Goal: Information Seeking & Learning: Find specific fact

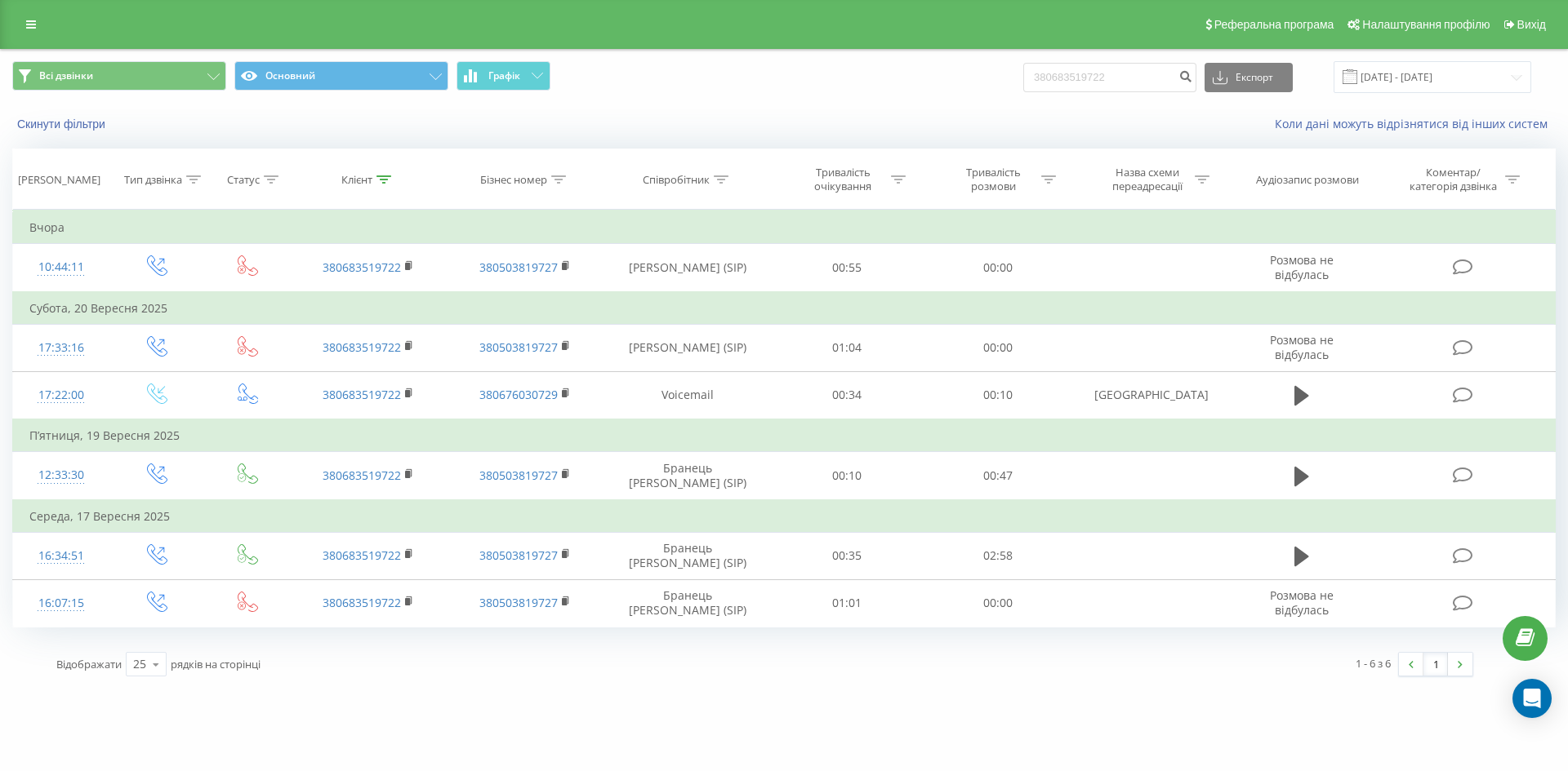
click at [876, 109] on div "Скинути фільтри Коли дані можуть відрізнятися вiд інших систем" at bounding box center [784, 124] width 1566 height 39
click at [924, 126] on div "Всі дзвінки Основний Графік 380683519722 Експорт .csv .xls .xlsx 22.06.2025 - 2…" at bounding box center [784, 96] width 1566 height 94
paste input "969495061"
type input "380969495061"
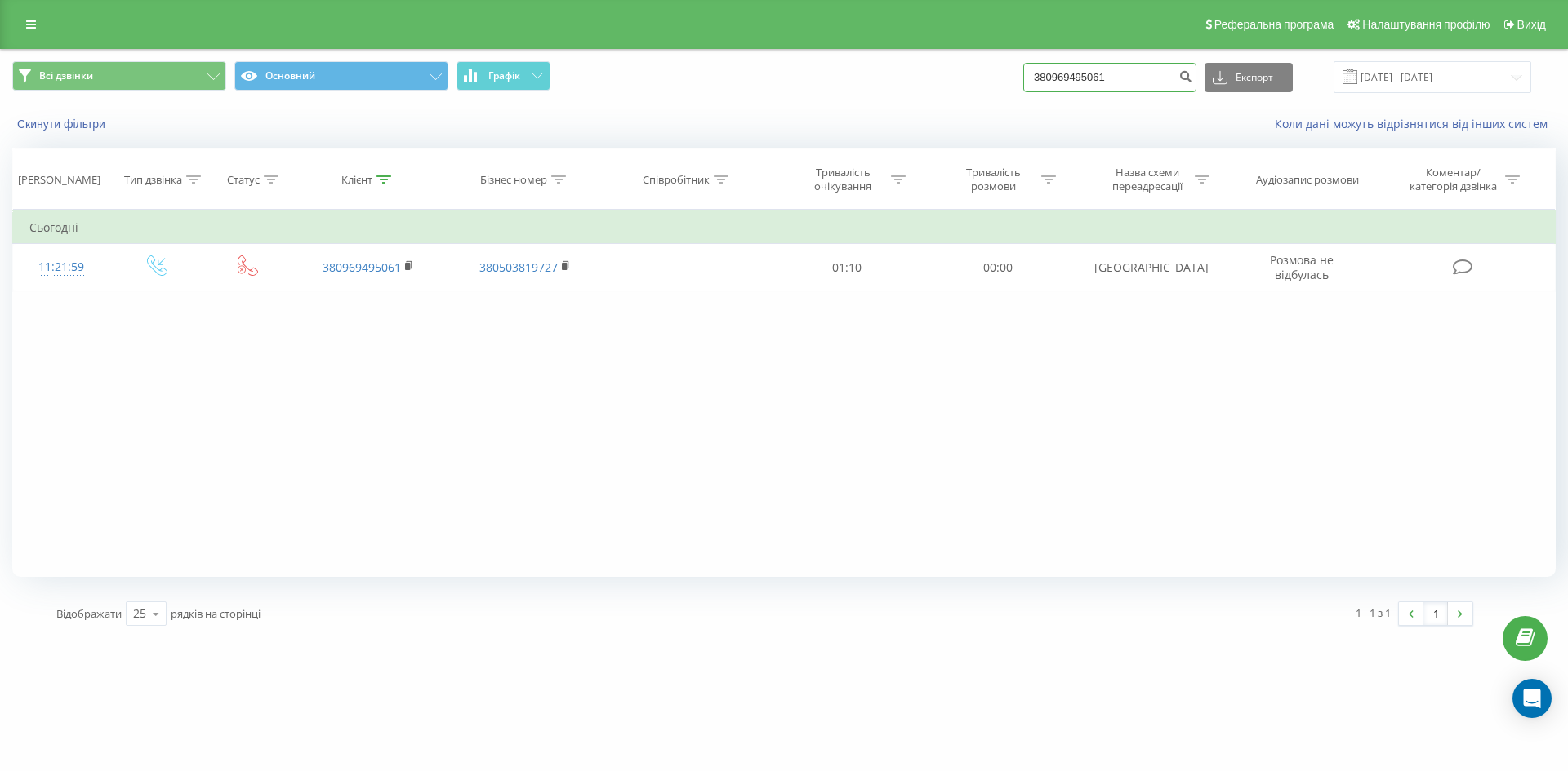
paste input "+380508612388"
drag, startPoint x: 1150, startPoint y: 74, endPoint x: 783, endPoint y: 101, distance: 368.0
click at [796, 106] on div "Всі дзвінки Основний Графік 380969495061 Експорт .csv .xls .xlsx 22.06.2025 - 2…" at bounding box center [784, 96] width 1566 height 94
drag, startPoint x: 1027, startPoint y: 110, endPoint x: 1048, endPoint y: 84, distance: 33.4
click at [1031, 108] on div "Скинути фільтри Коли дані можуть відрізнятися вiд інших систем" at bounding box center [784, 124] width 1566 height 39
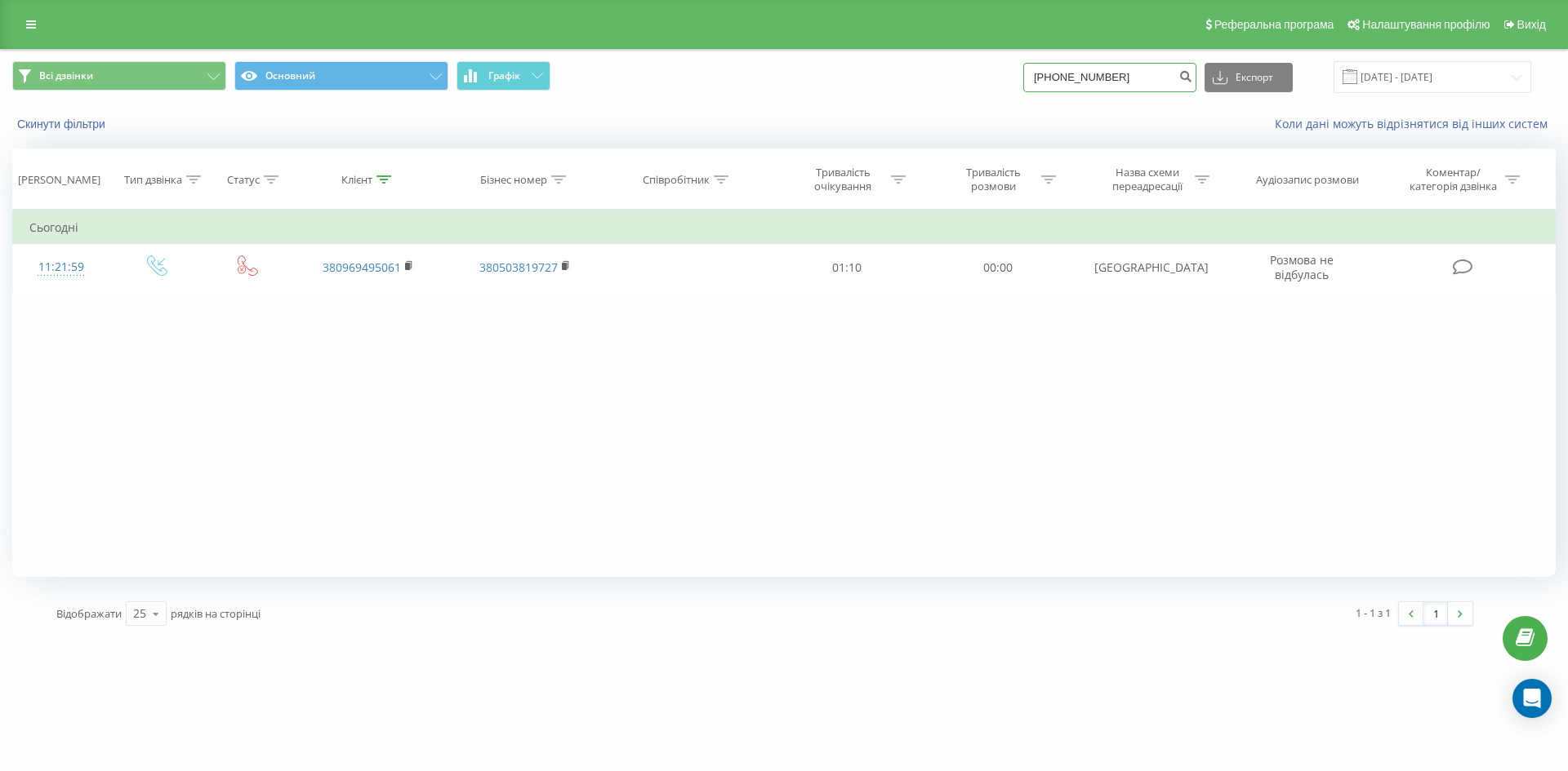
click at [1061, 76] on input "+380508612388" at bounding box center [1109, 77] width 174 height 29
type input "380508612388"
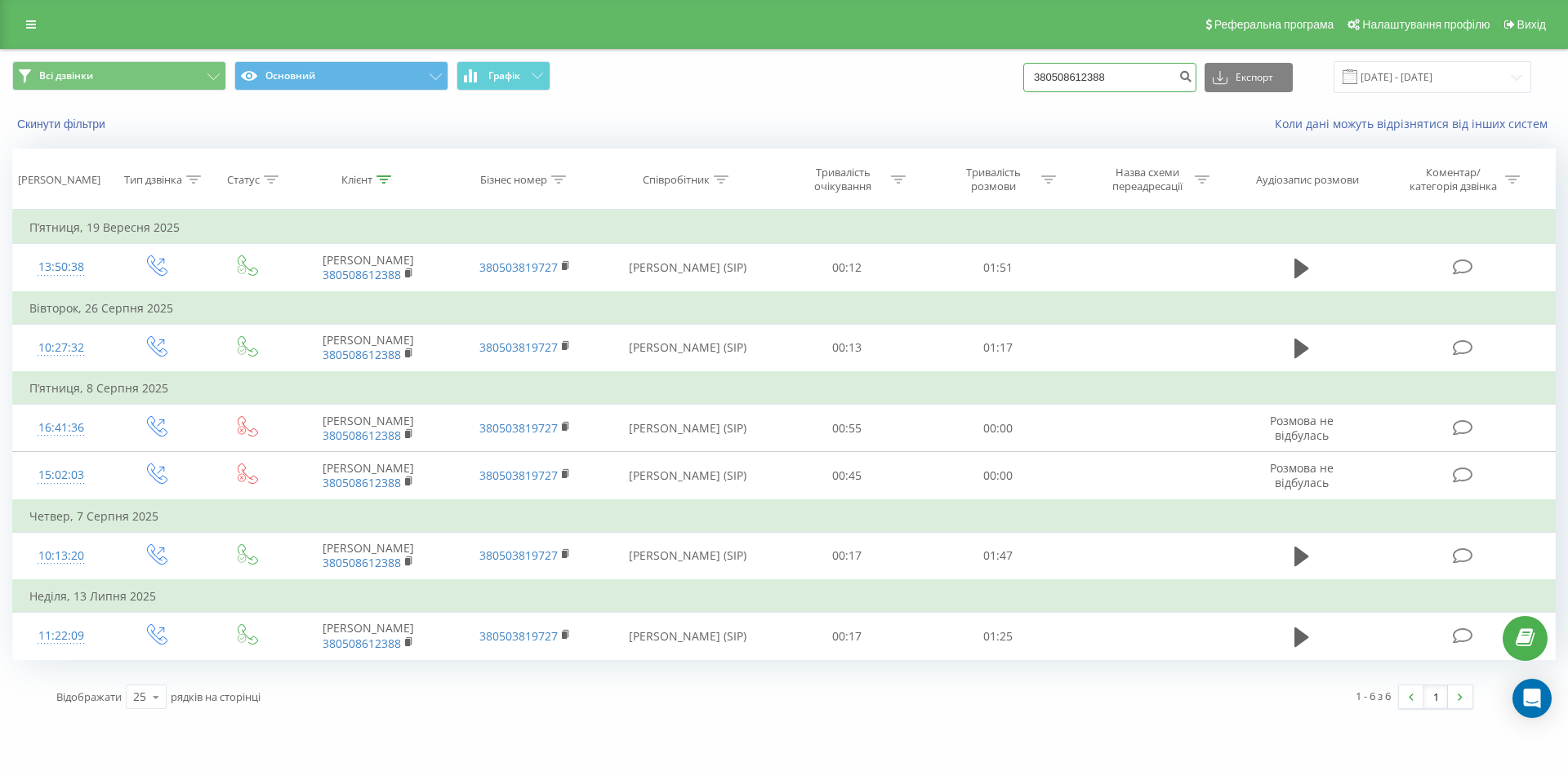
drag, startPoint x: 1134, startPoint y: 80, endPoint x: 764, endPoint y: 78, distance: 370.0
click at [780, 82] on div "Всі дзвінки Основний Графік 380508612388 Експорт .csv .xls .xlsx 22.06.2025 - 2…" at bounding box center [783, 76] width 1543 height 32
paste input "664898324"
type input "380664898324"
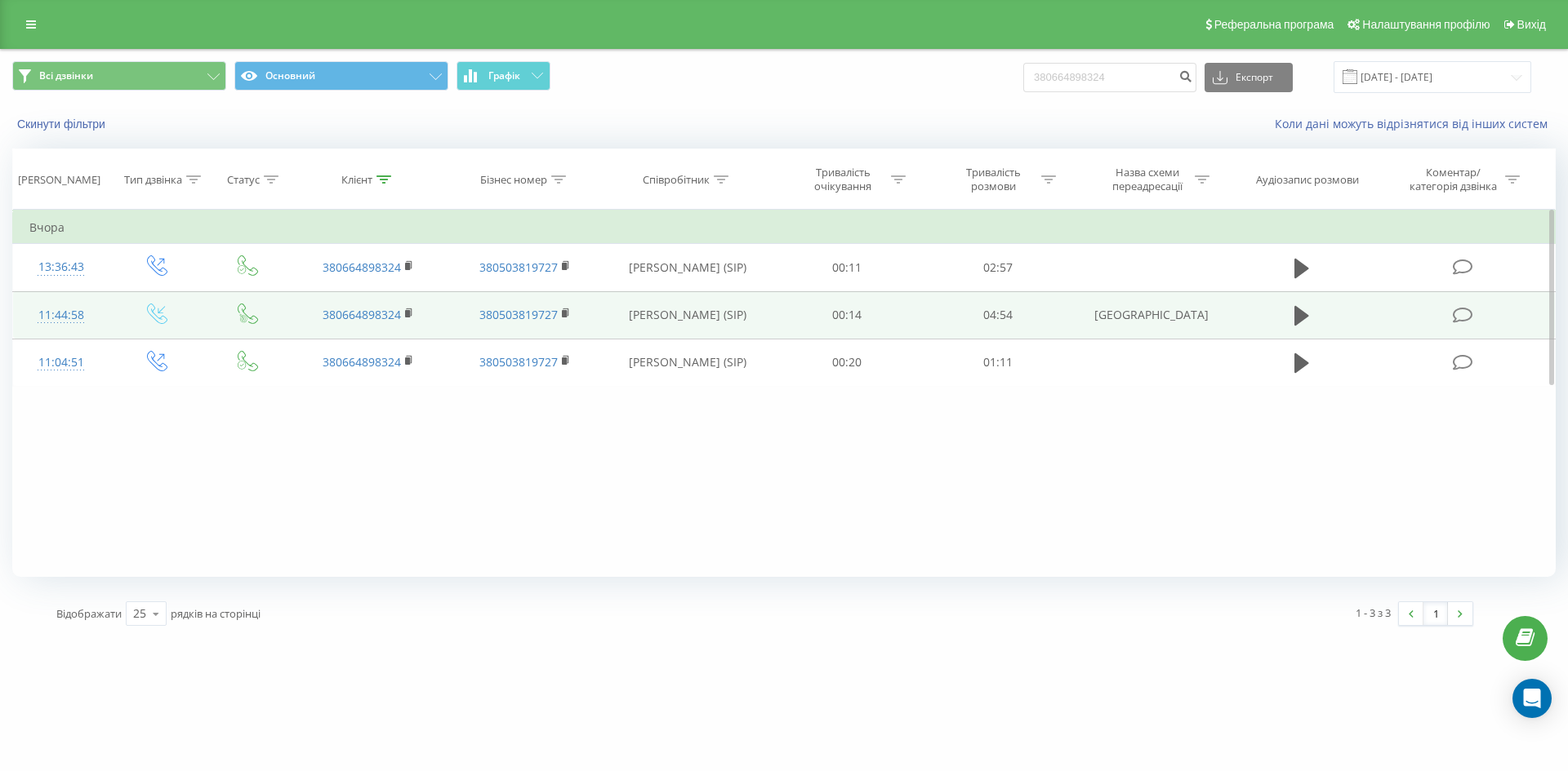
drag, startPoint x: 1303, startPoint y: 320, endPoint x: 1256, endPoint y: 337, distance: 50.0
click at [1303, 320] on icon at bounding box center [1302, 316] width 15 height 20
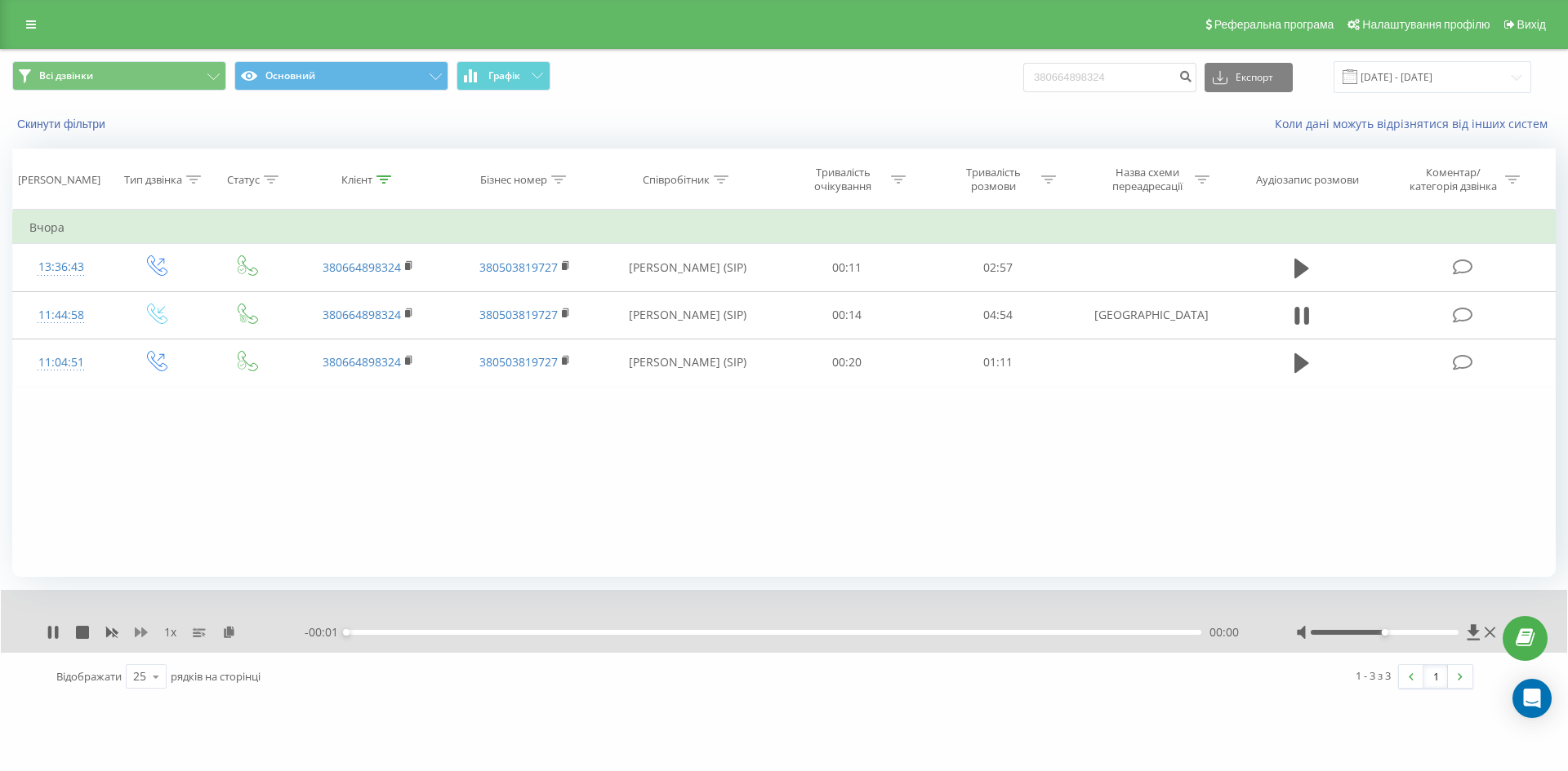
click at [136, 628] on icon at bounding box center [141, 632] width 13 height 13
click at [58, 632] on icon at bounding box center [53, 632] width 13 height 13
click at [45, 628] on div "2 x - 03:27 01:27 01:27" at bounding box center [784, 621] width 1566 height 63
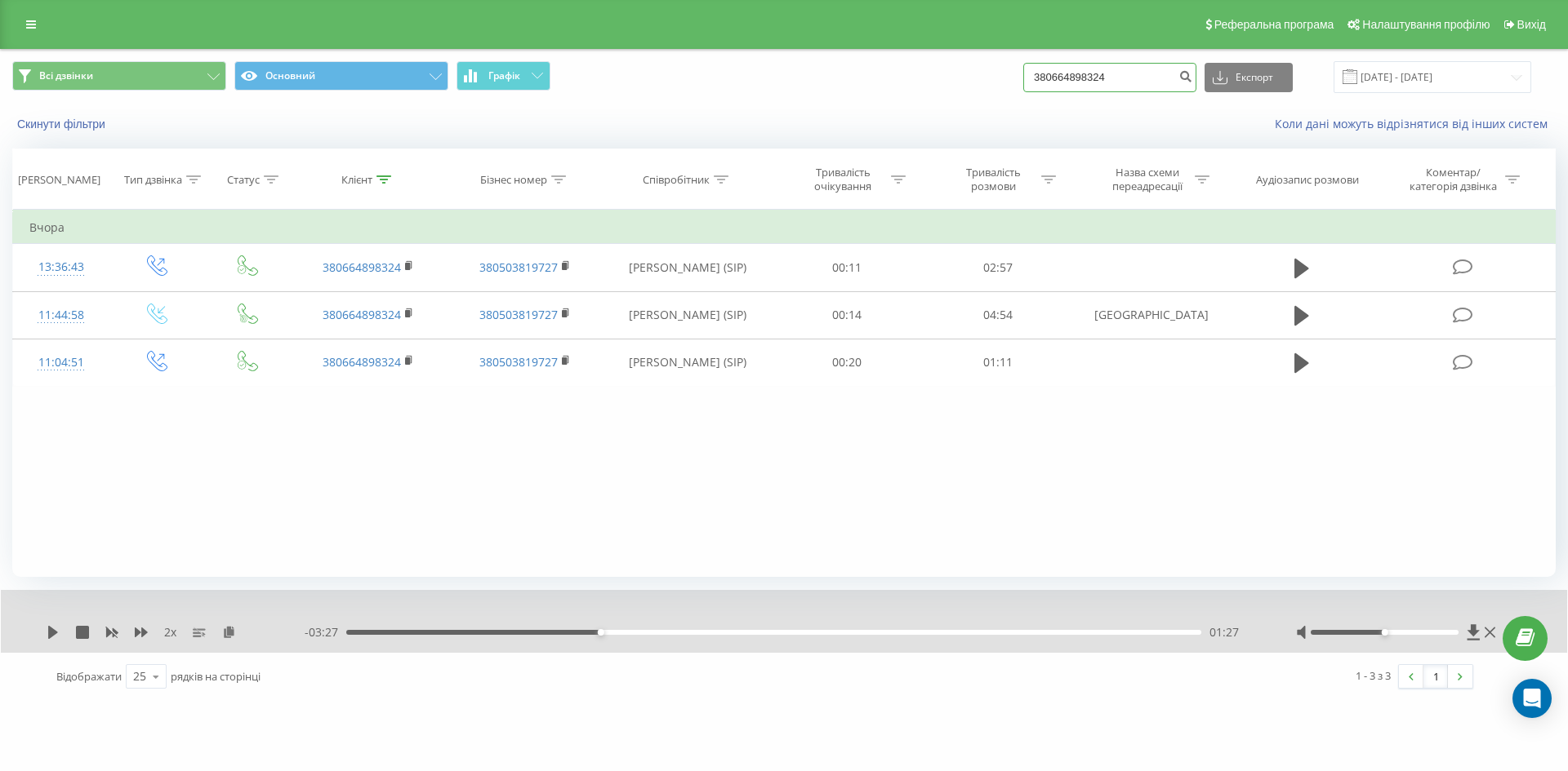
paste input "74402066"
drag, startPoint x: 1156, startPoint y: 76, endPoint x: 781, endPoint y: 68, distance: 375.1
click at [791, 71] on div "Всі дзвінки Основний Графік 380674402066 Експорт .csv .xls .xlsx 22.06.2025 - 2…" at bounding box center [783, 76] width 1543 height 32
type input "380674402066"
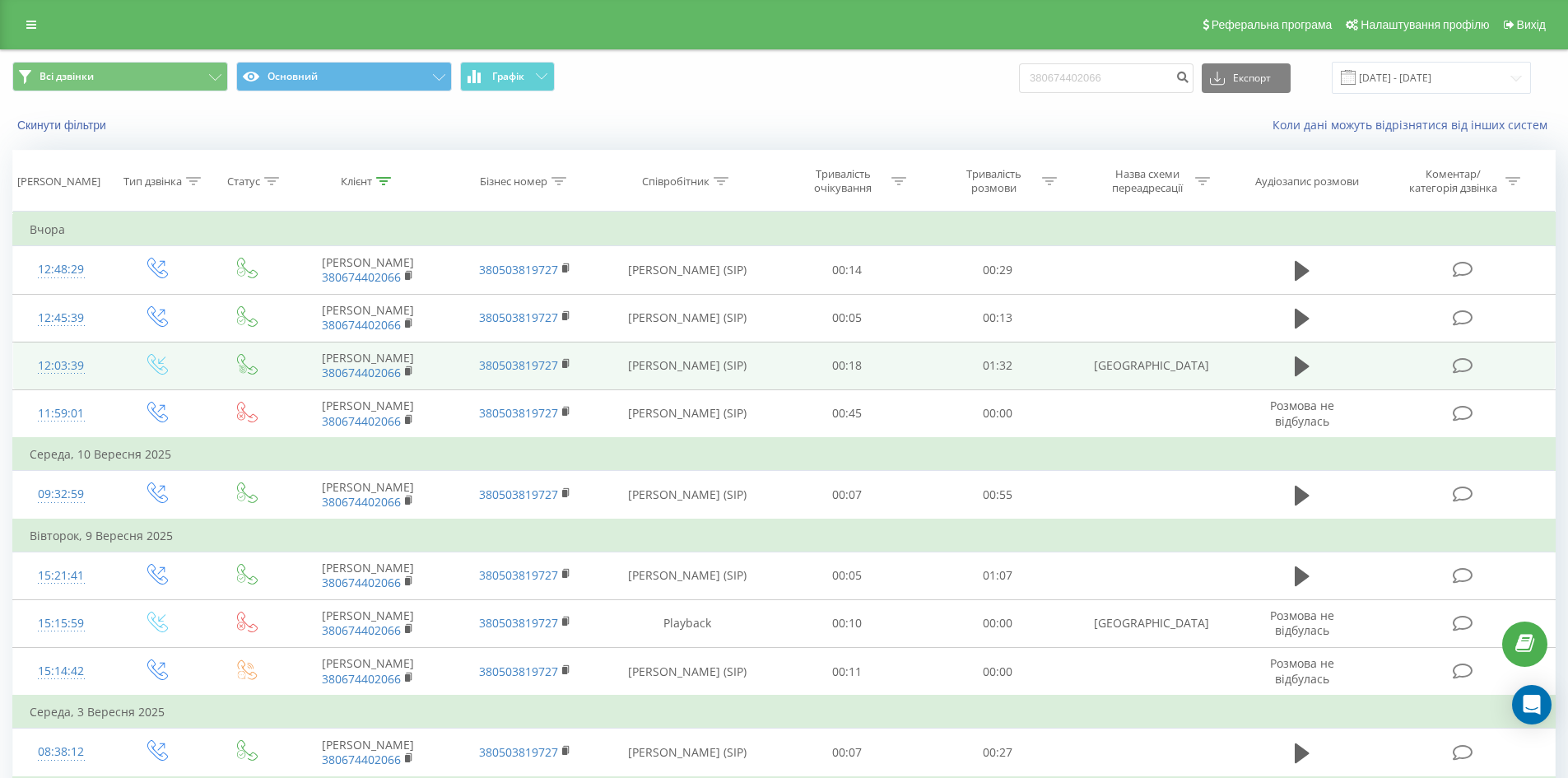
click at [1288, 362] on td at bounding box center [1302, 366] width 145 height 48
click at [1297, 364] on icon at bounding box center [1302, 367] width 15 height 20
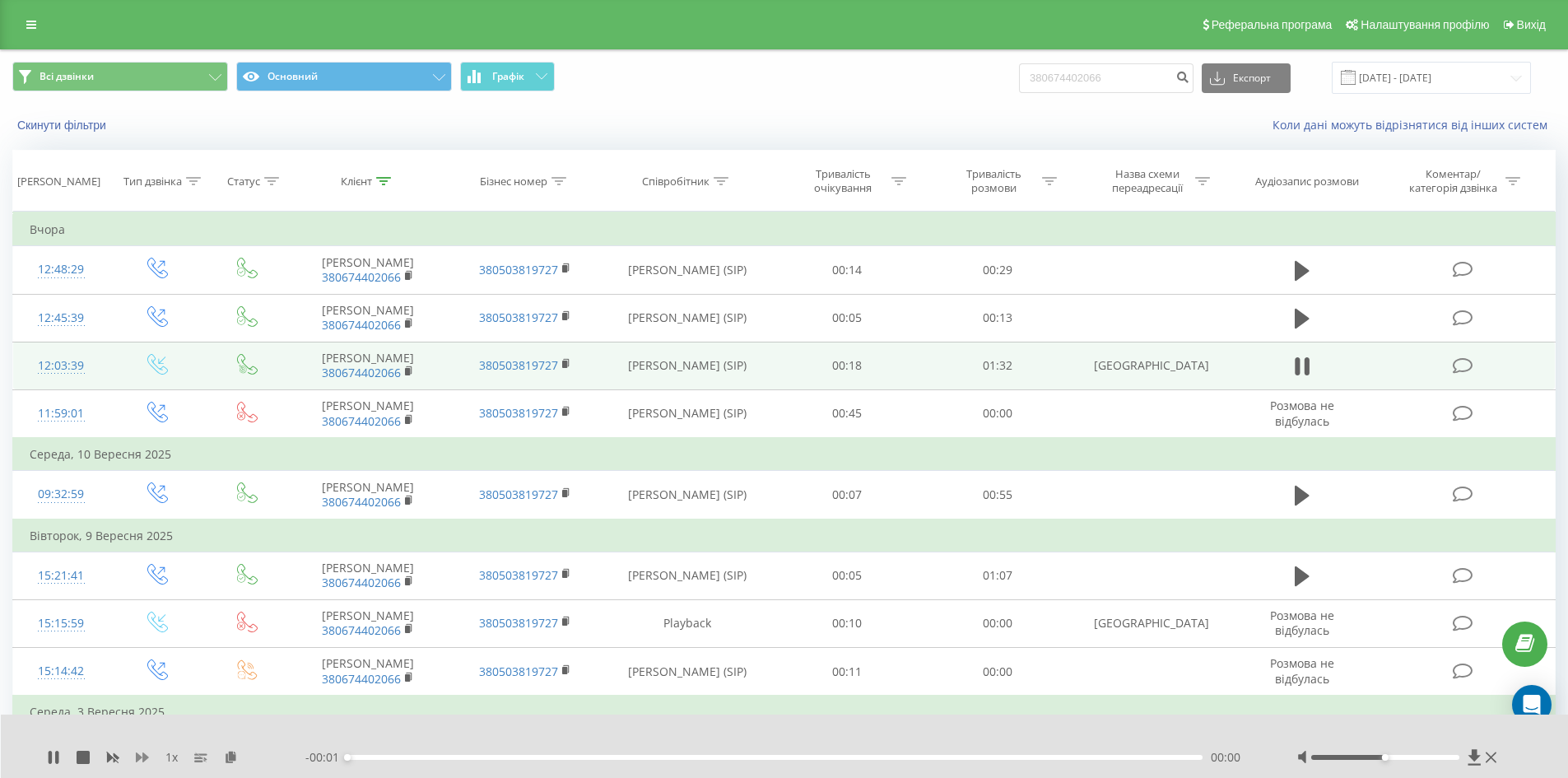
click at [142, 761] on icon at bounding box center [142, 758] width 13 height 13
drag, startPoint x: 1130, startPoint y: 68, endPoint x: 785, endPoint y: 66, distance: 345.0
click at [789, 67] on div "Всі дзвінки Основний Графік 380674402066 Експорт .csv .xls .xlsx 22.06.2025 - 2…" at bounding box center [783, 77] width 1543 height 32
paste input "503362393"
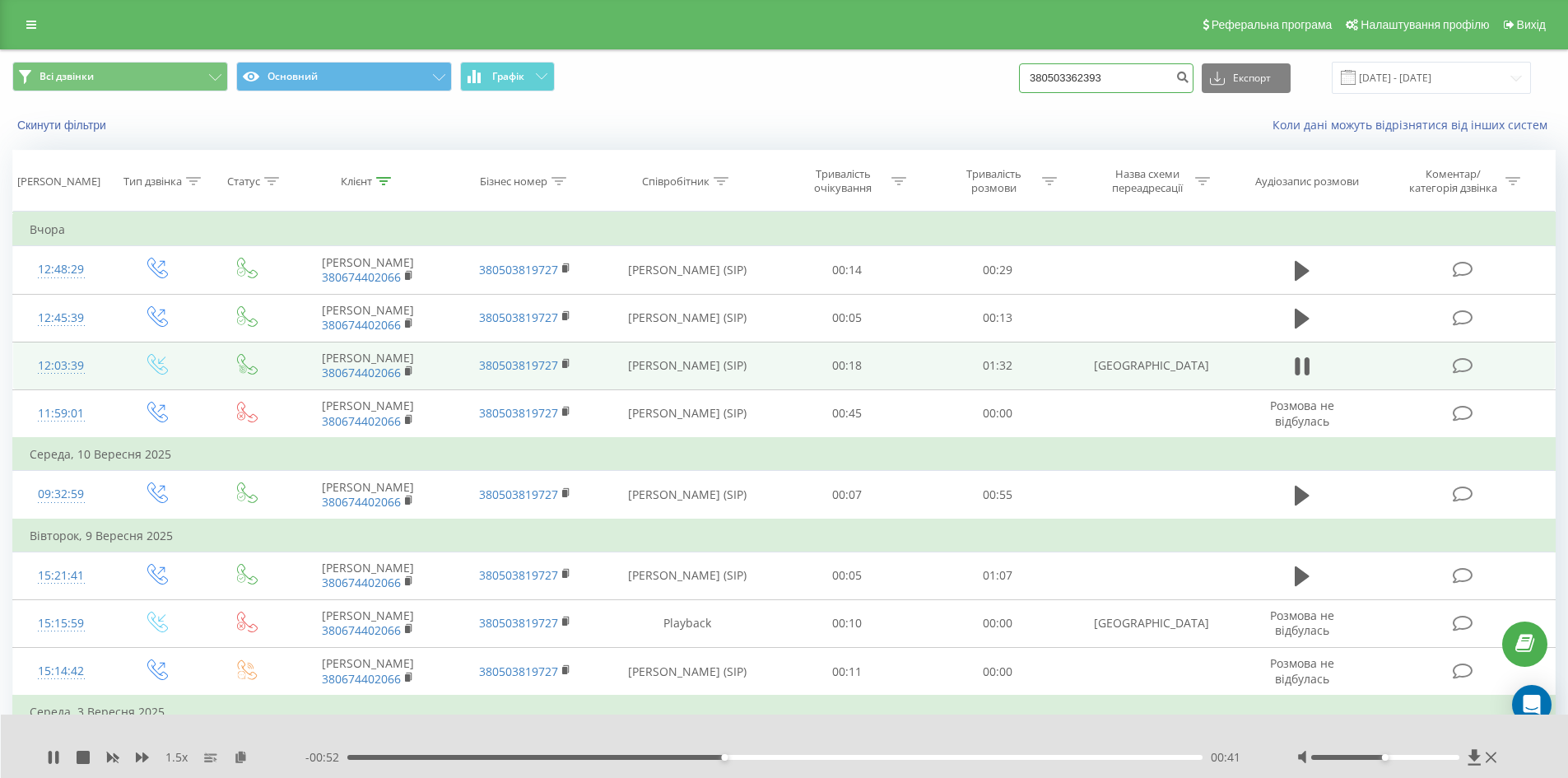
type input "380503362393"
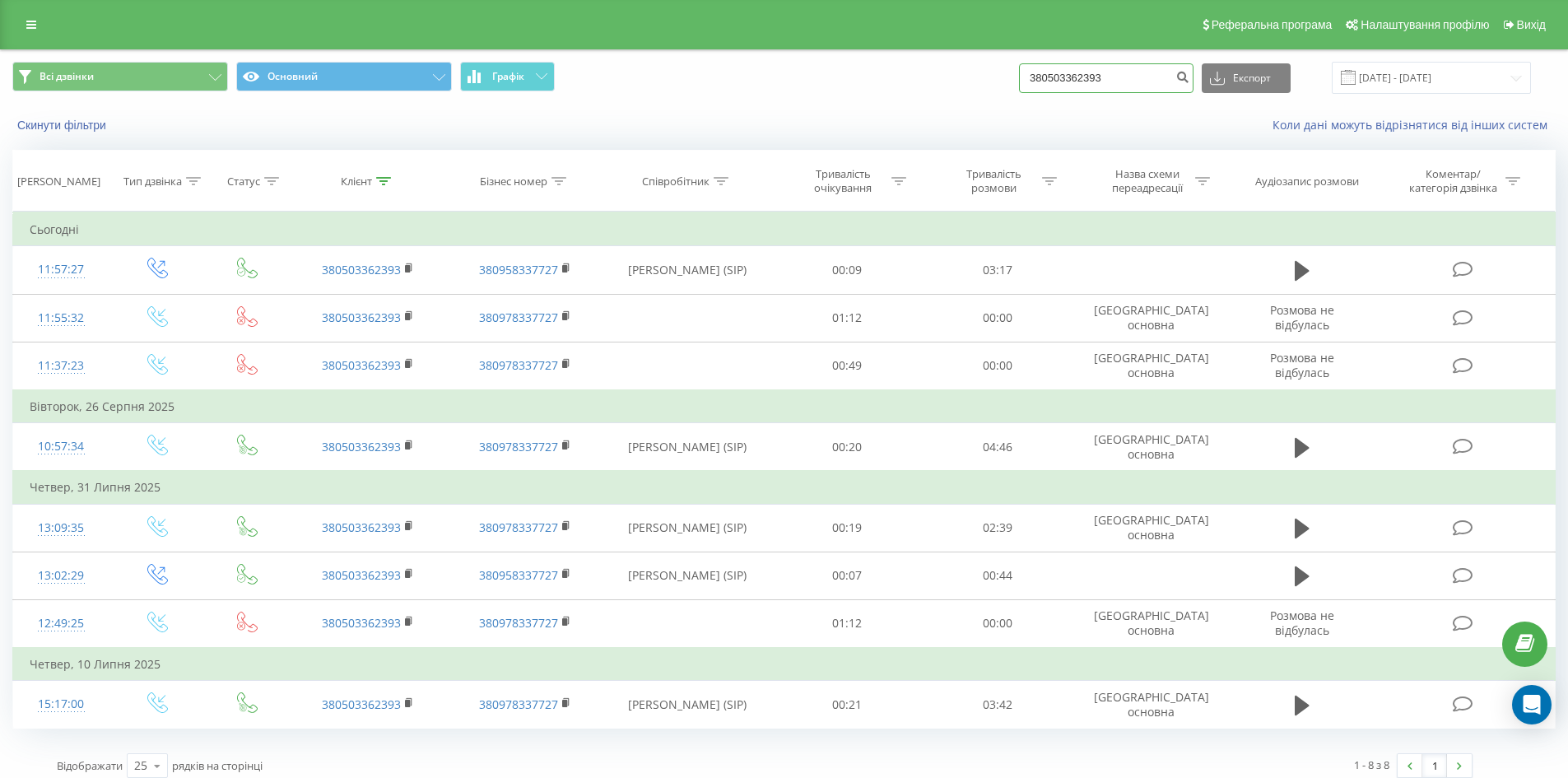
drag, startPoint x: 1115, startPoint y: 82, endPoint x: 985, endPoint y: 89, distance: 130.2
click at [987, 89] on div "Всі дзвінки Основний Графік 380503362393 Експорт .csv .xls .xlsx 22.06.2025 - 2…" at bounding box center [783, 77] width 1543 height 32
paste input "930181129"
type input "380930181129"
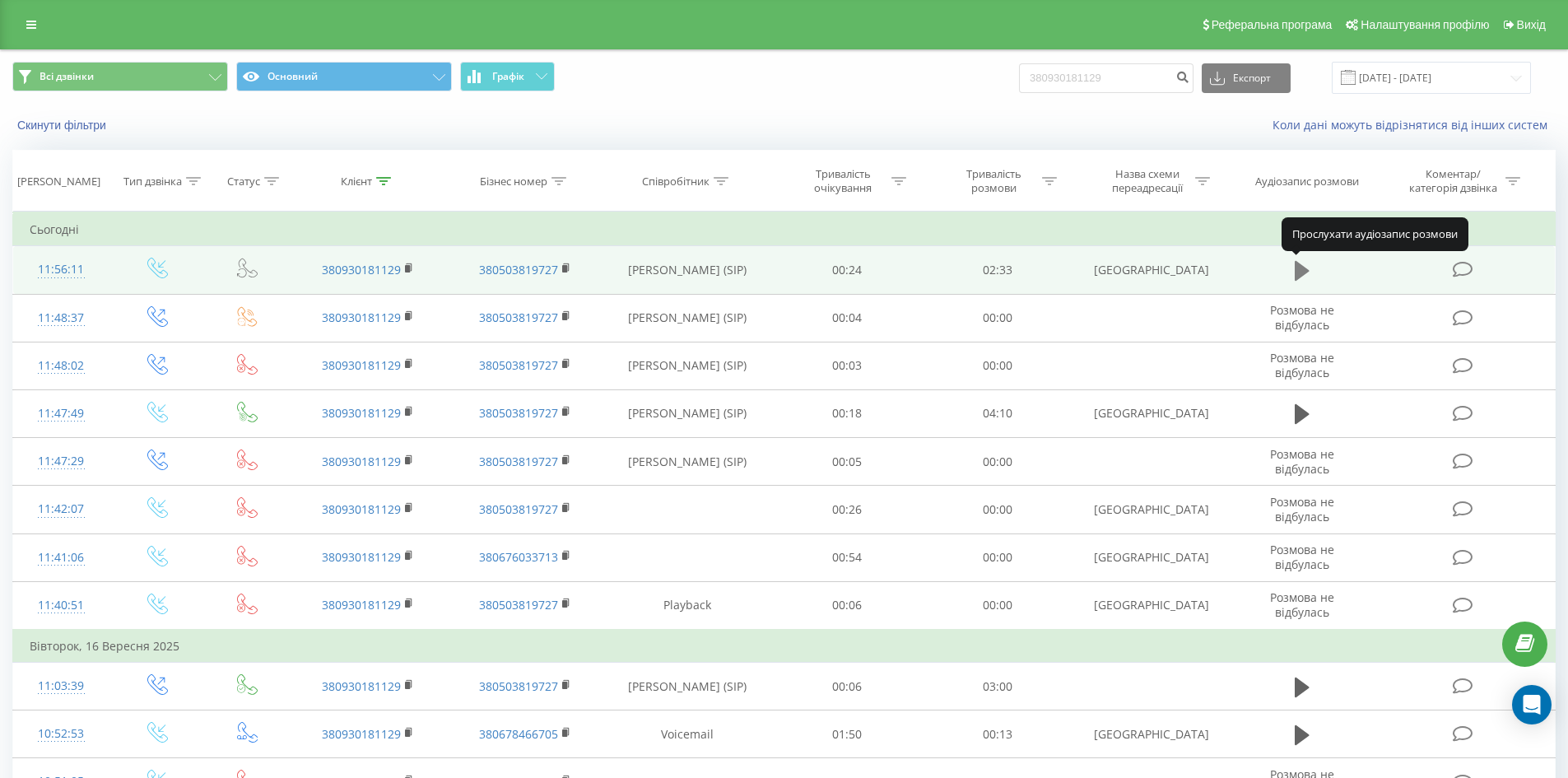
click at [1298, 267] on icon at bounding box center [1302, 271] width 15 height 20
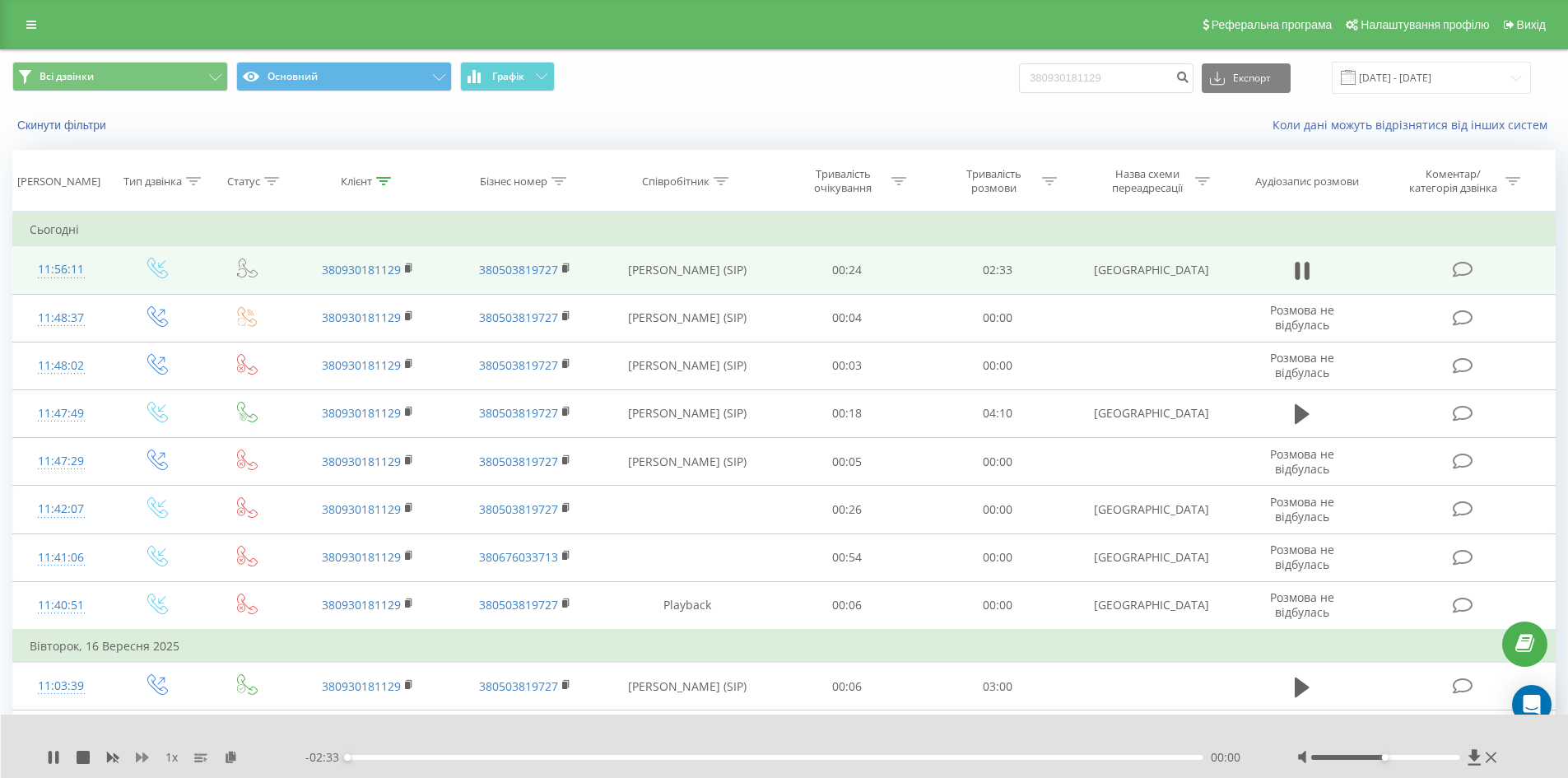
click at [139, 760] on icon at bounding box center [142, 757] width 13 height 10
click at [140, 759] on icon at bounding box center [142, 757] width 13 height 10
drag, startPoint x: 1136, startPoint y: 85, endPoint x: 745, endPoint y: 69, distance: 391.3
click at [777, 72] on div "Всі дзвінки Основний Графік 380930181129 Експорт .csv .xls .xlsx 22.06.2025 - 2…" at bounding box center [783, 77] width 1543 height 32
paste input "636249627"
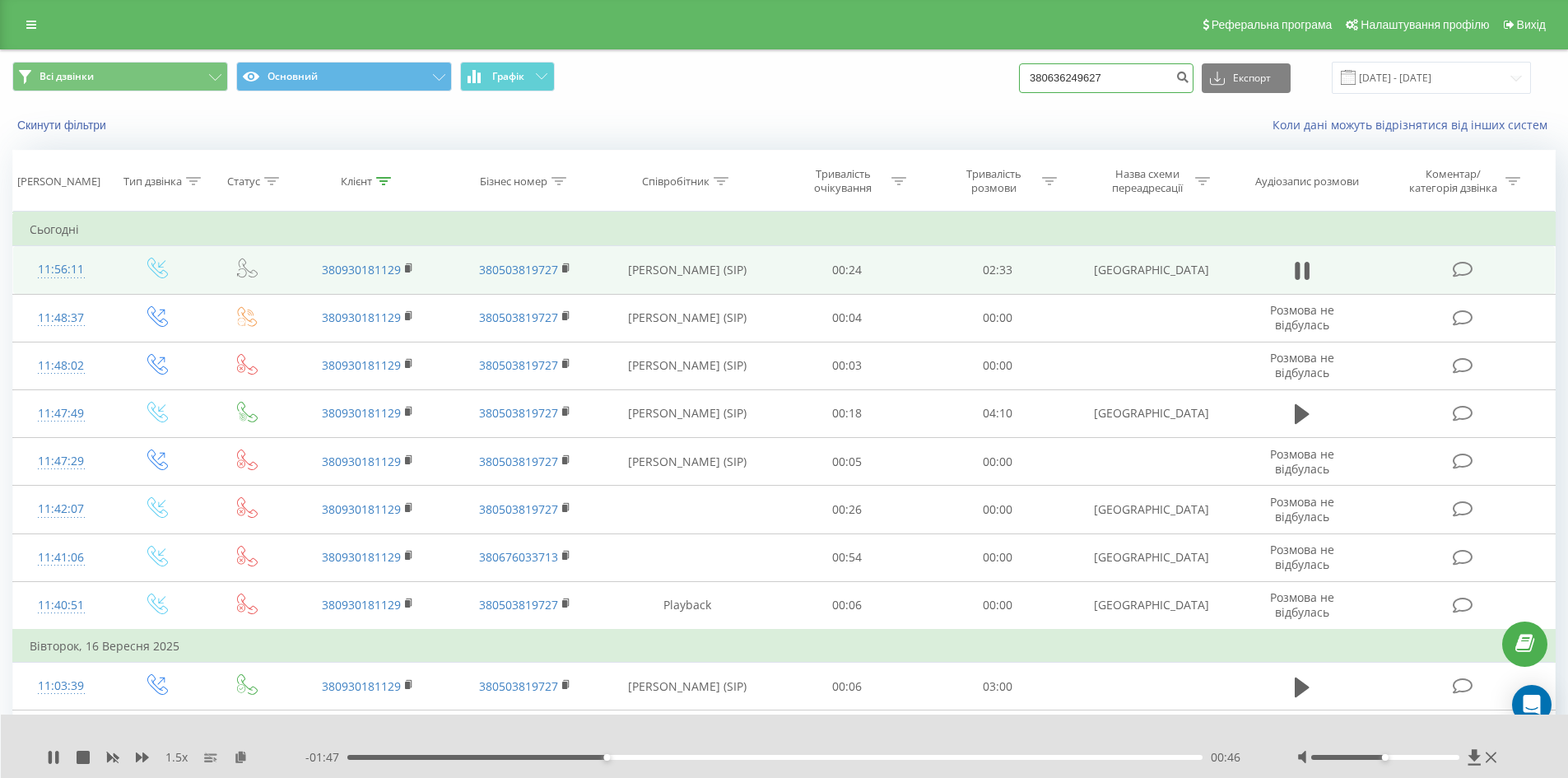
type input "380636249627"
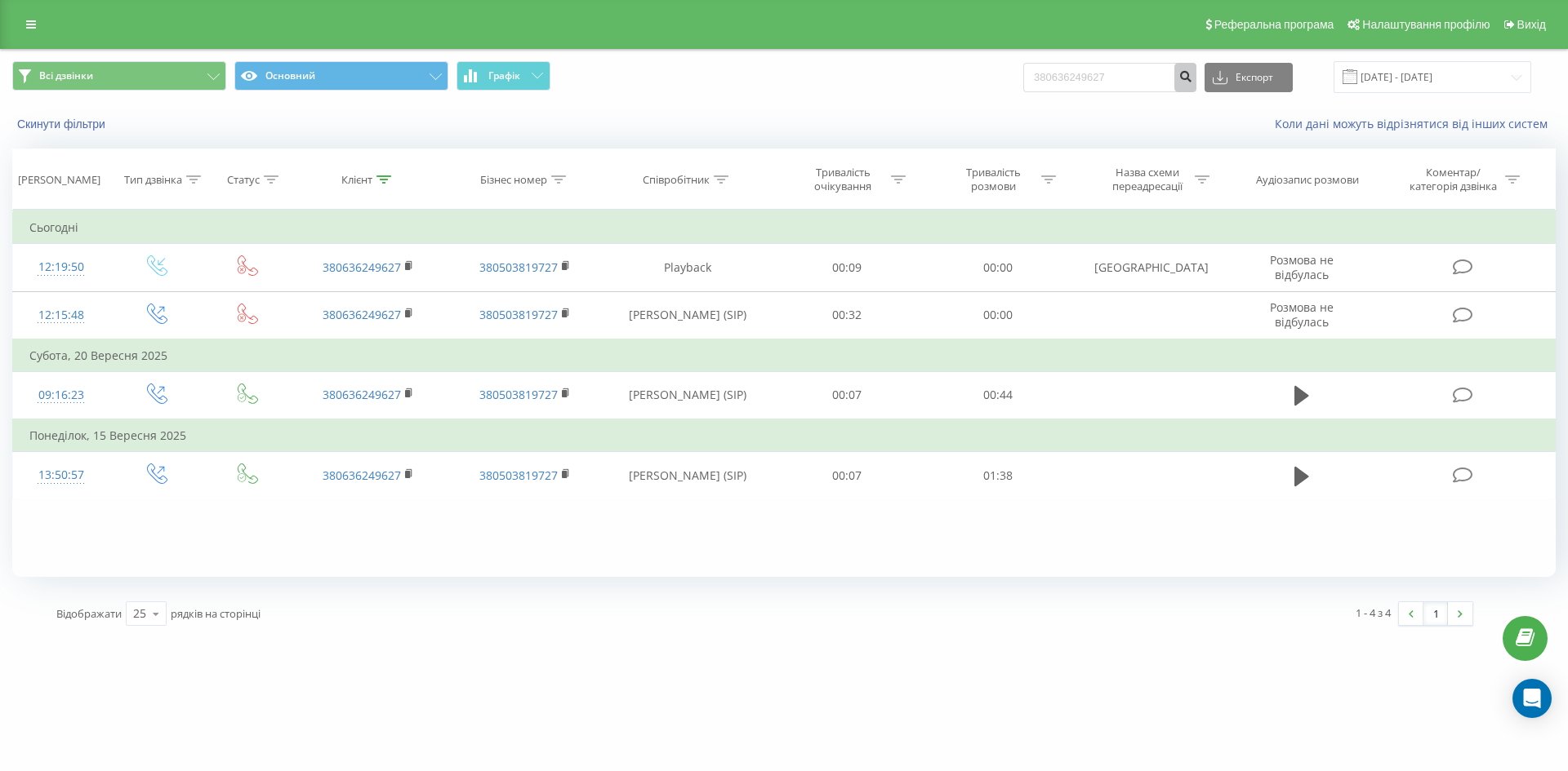
drag, startPoint x: 1037, startPoint y: 84, endPoint x: 1088, endPoint y: 84, distance: 51.0
click at [1041, 84] on form "380636249627" at bounding box center [1109, 77] width 174 height 29
click at [934, 83] on div "Всі дзвінки Основний Графік 380636249627 Експорт .csv .xls .xlsx [DATE] - [DATE]" at bounding box center [783, 76] width 1543 height 32
paste input "[PHONE_NUMBER]"
click at [1059, 76] on input "[PHONE_NUMBER]" at bounding box center [1109, 77] width 174 height 29
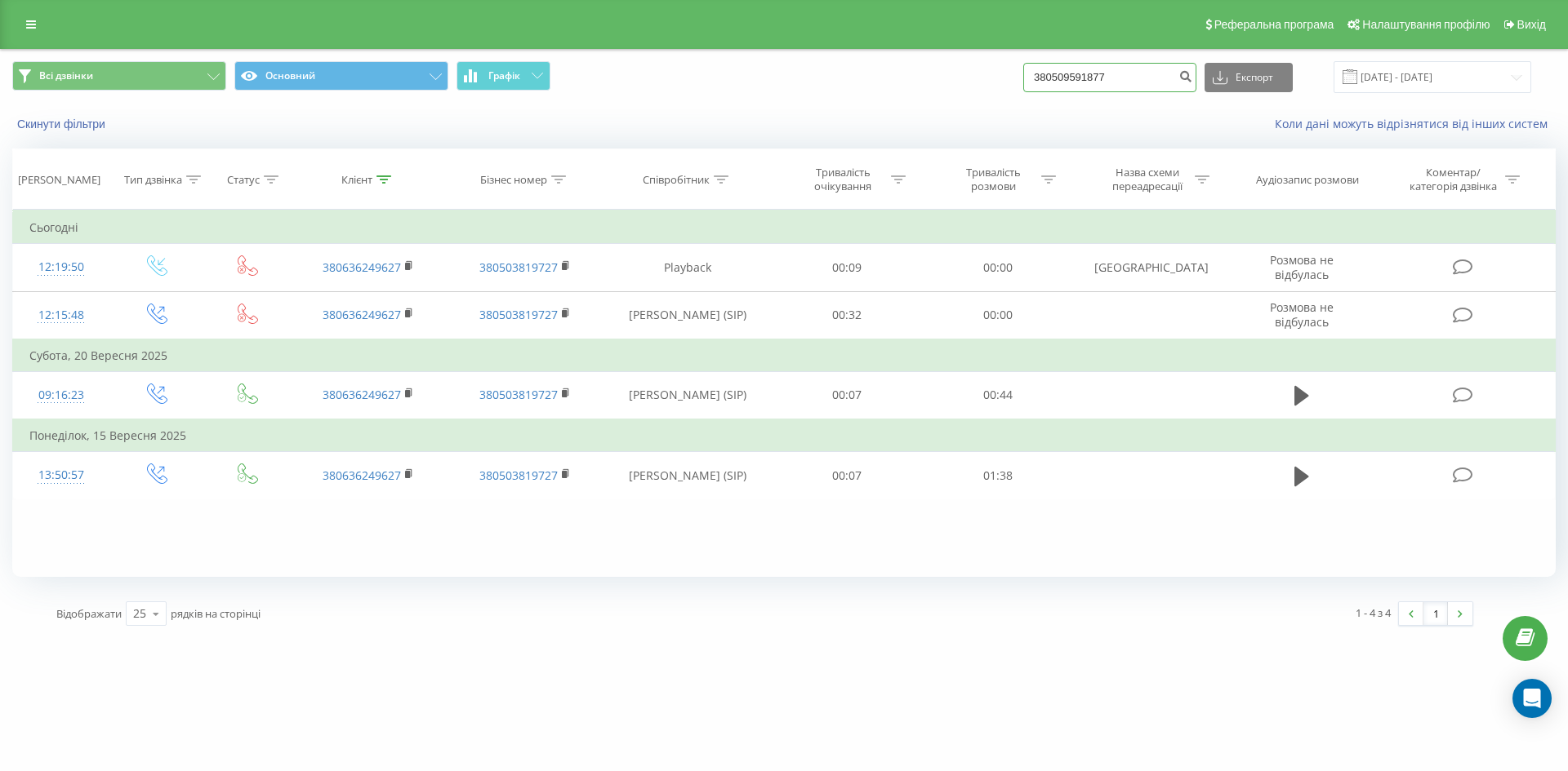
type input "380509591877"
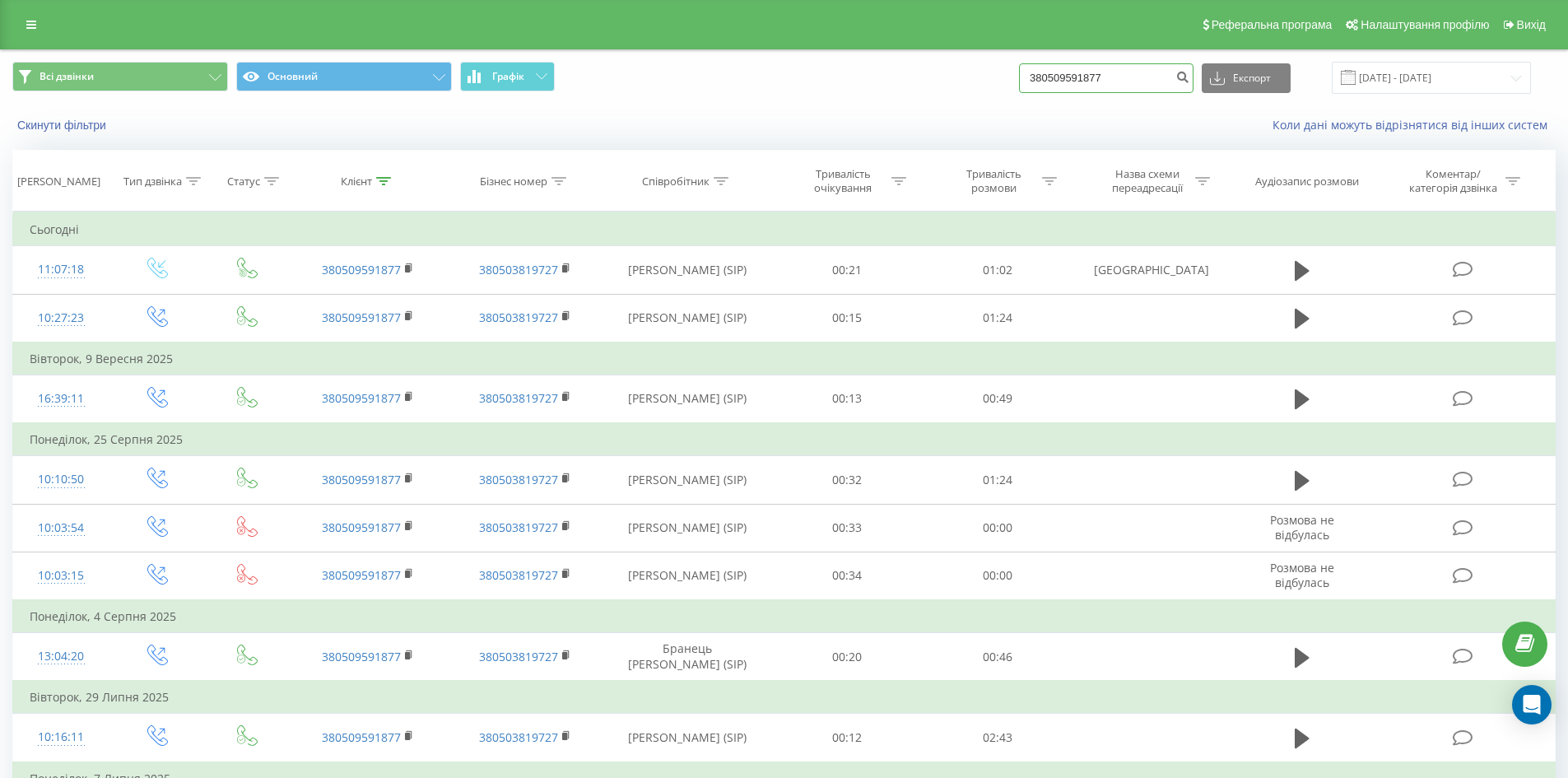
drag, startPoint x: 1050, startPoint y: 81, endPoint x: 868, endPoint y: 118, distance: 185.7
click at [869, 118] on div "Всі дзвінки Основний Графік 380509591877 Експорт .csv .xls .xlsx 22.06.2025 - 2…" at bounding box center [784, 97] width 1566 height 94
paste input "636539373"
type input "380636539373"
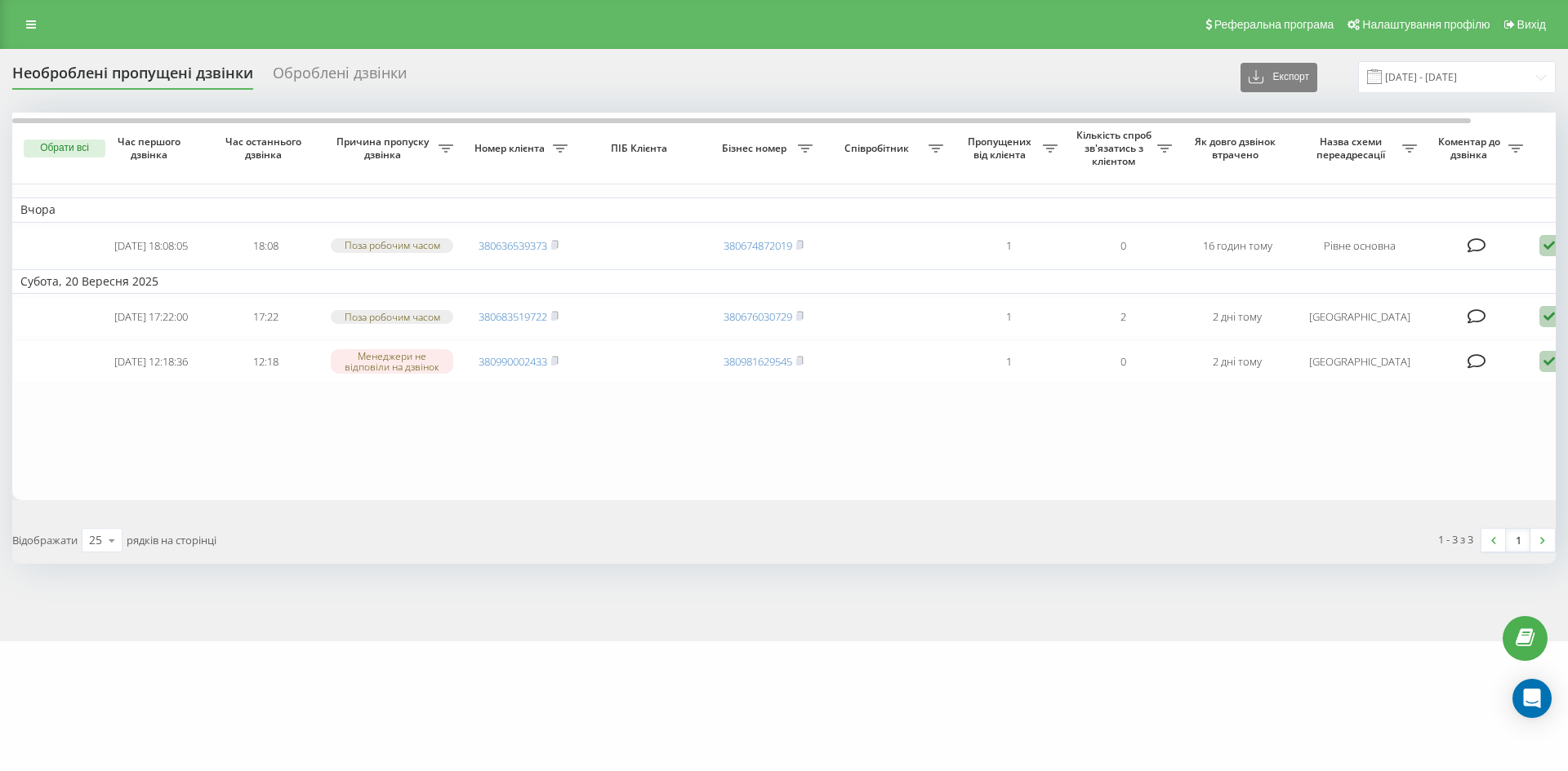
click at [322, 72] on div "Оброблені дзвінки" at bounding box center [339, 77] width 134 height 25
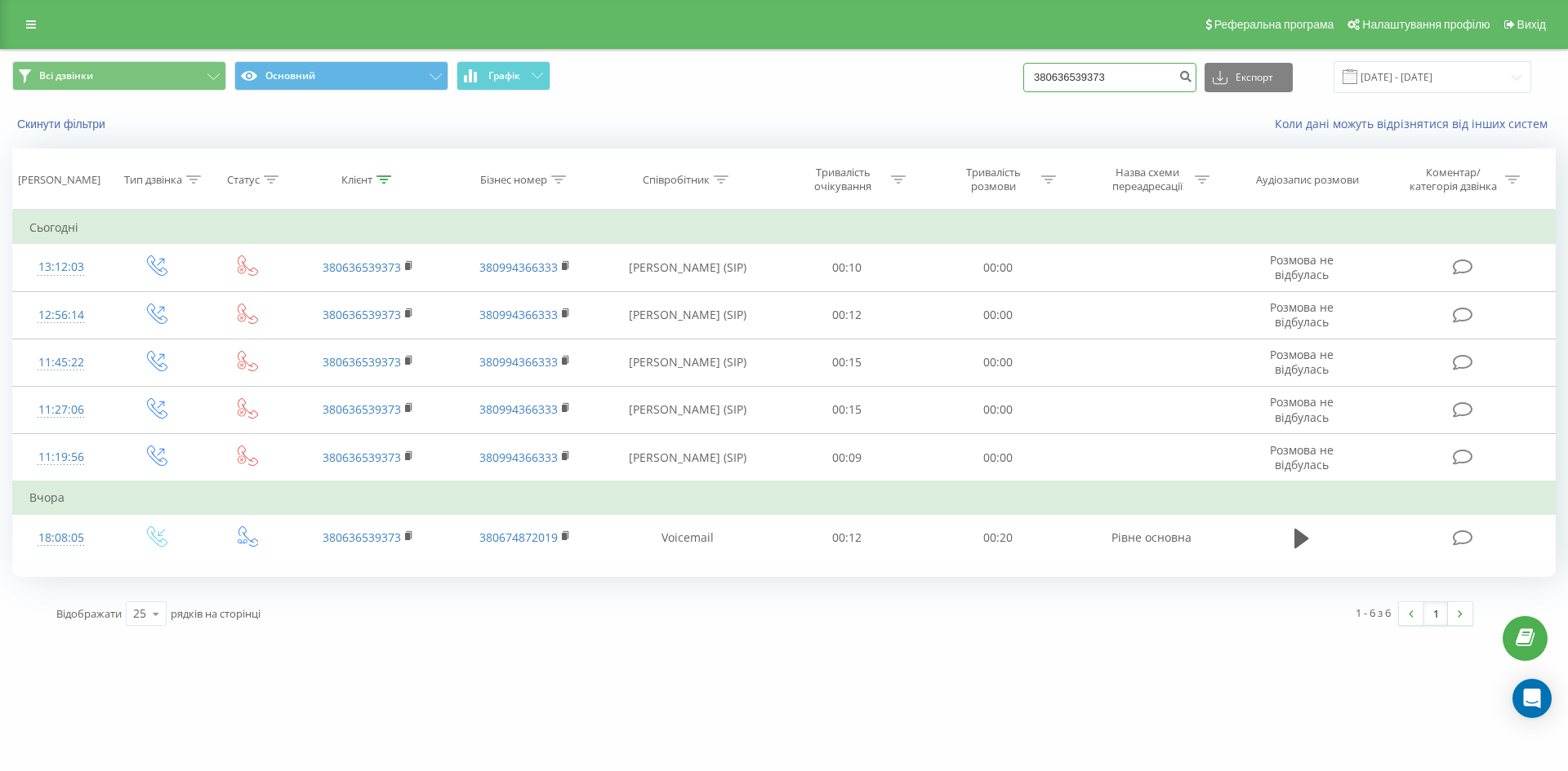
drag, startPoint x: 1020, startPoint y: 74, endPoint x: 719, endPoint y: 74, distance: 301.0
click at [719, 74] on div "Всі дзвінки Основний Графік 380636539373 Експорт .csv .xls .xlsx [DATE] - [DATE]" at bounding box center [783, 76] width 1543 height 32
paste input "87621651"
type input "380687621651"
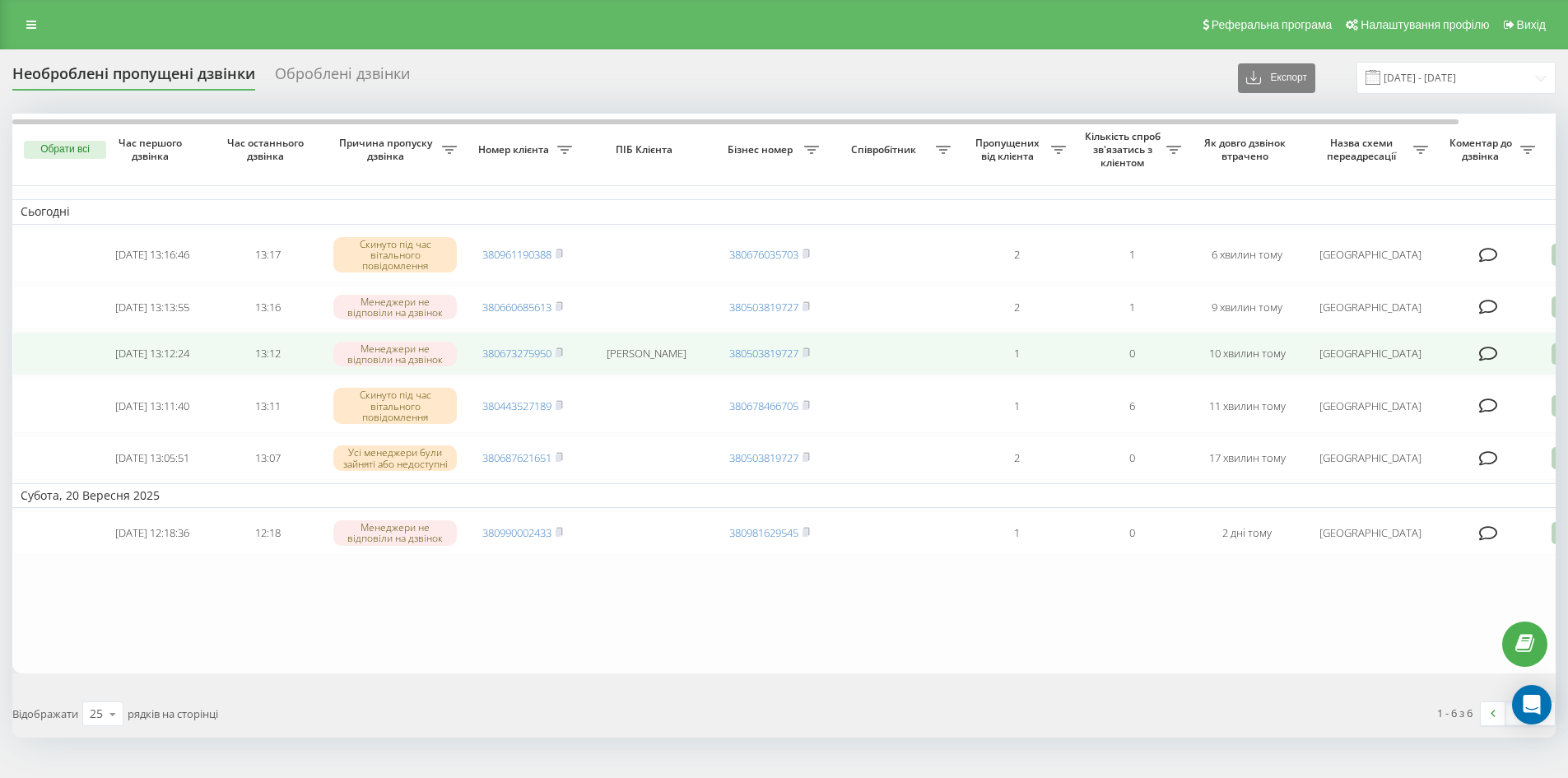
click at [1552, 358] on icon at bounding box center [1562, 355] width 20 height 22
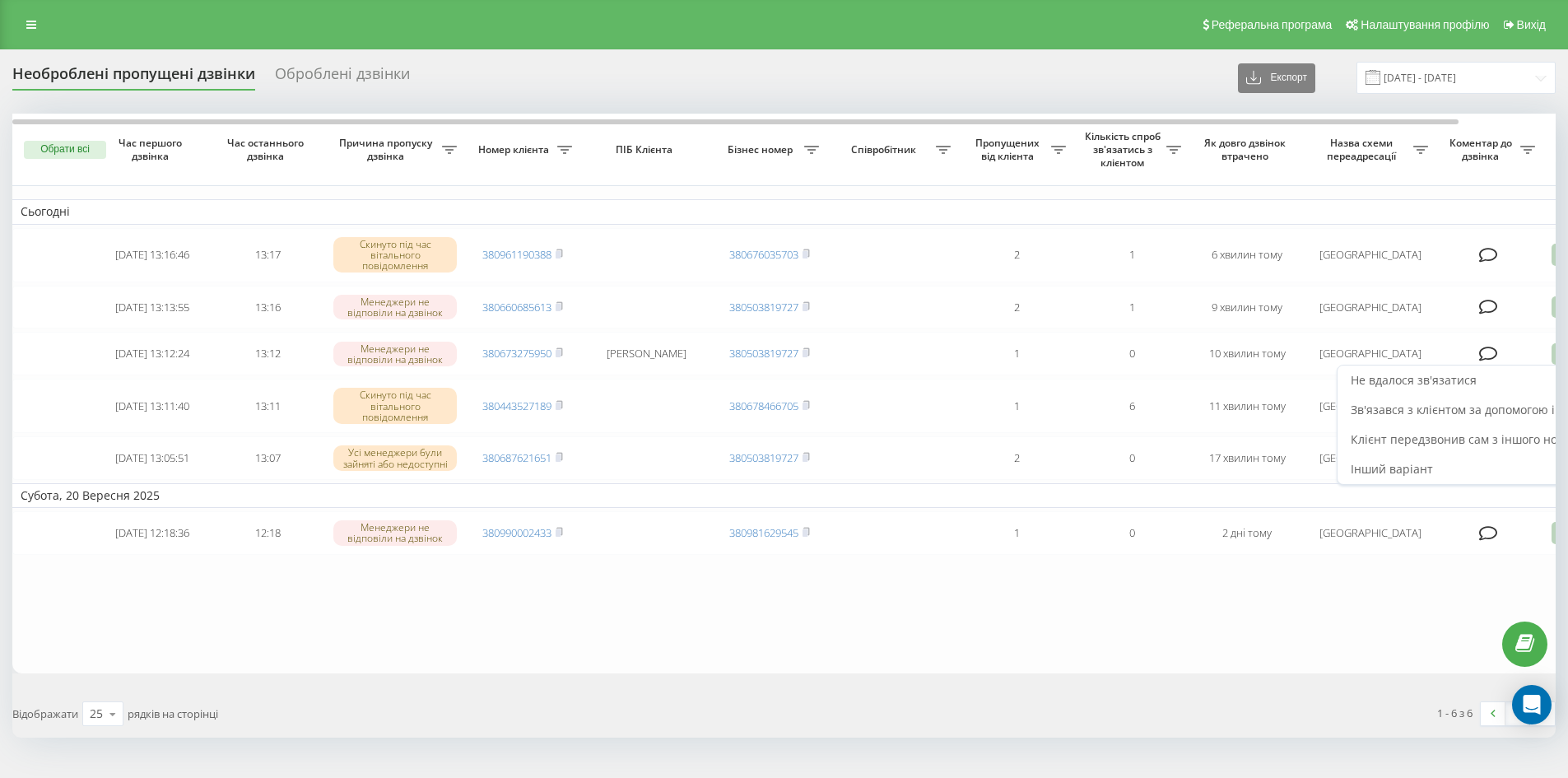
click at [1461, 444] on span "Клієнт передзвонив сам з іншого номера" at bounding box center [1468, 439] width 235 height 16
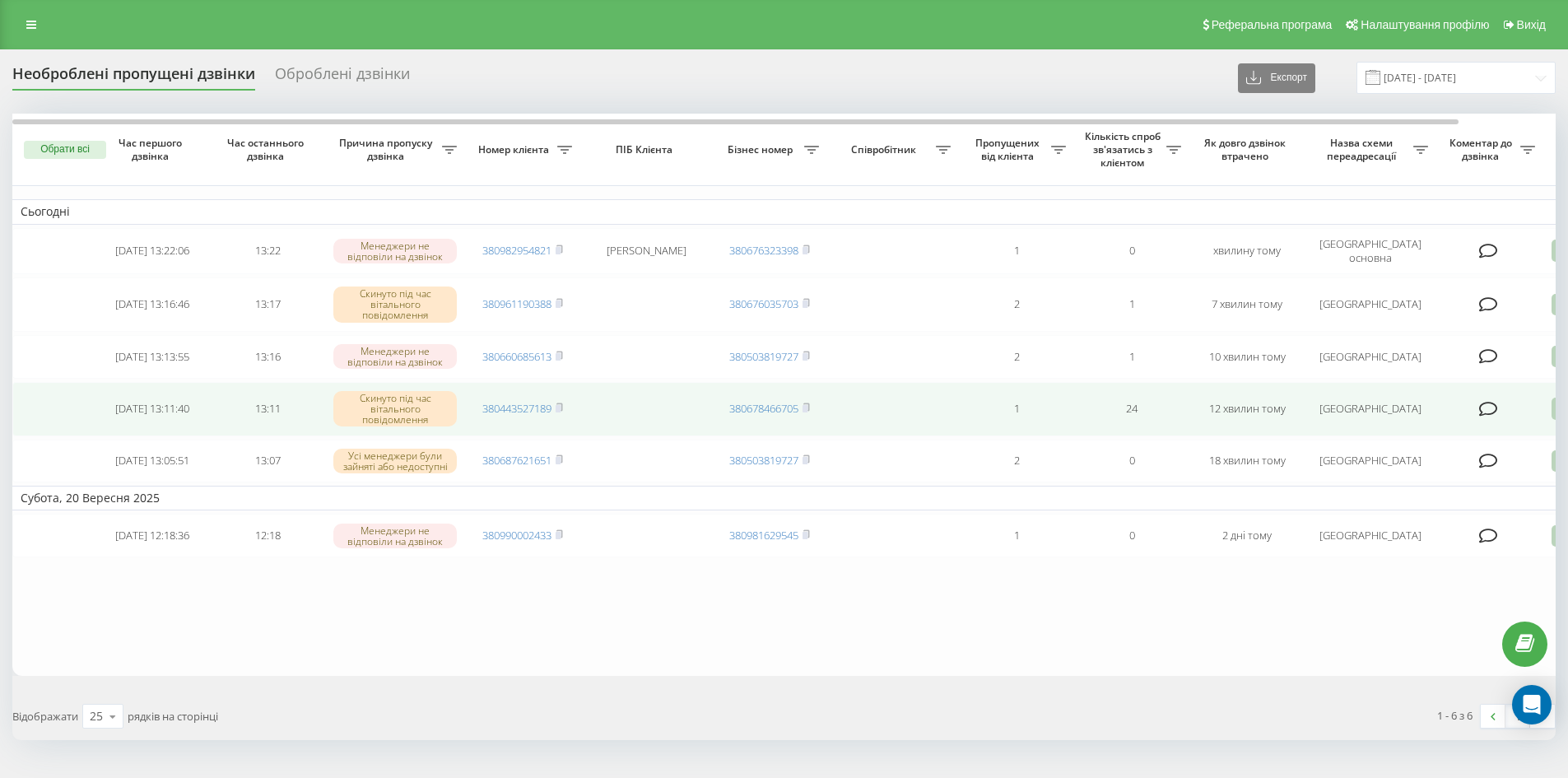
click at [1552, 411] on icon at bounding box center [1562, 409] width 20 height 22
click at [1508, 529] on div "Інший варіант" at bounding box center [1492, 524] width 308 height 29
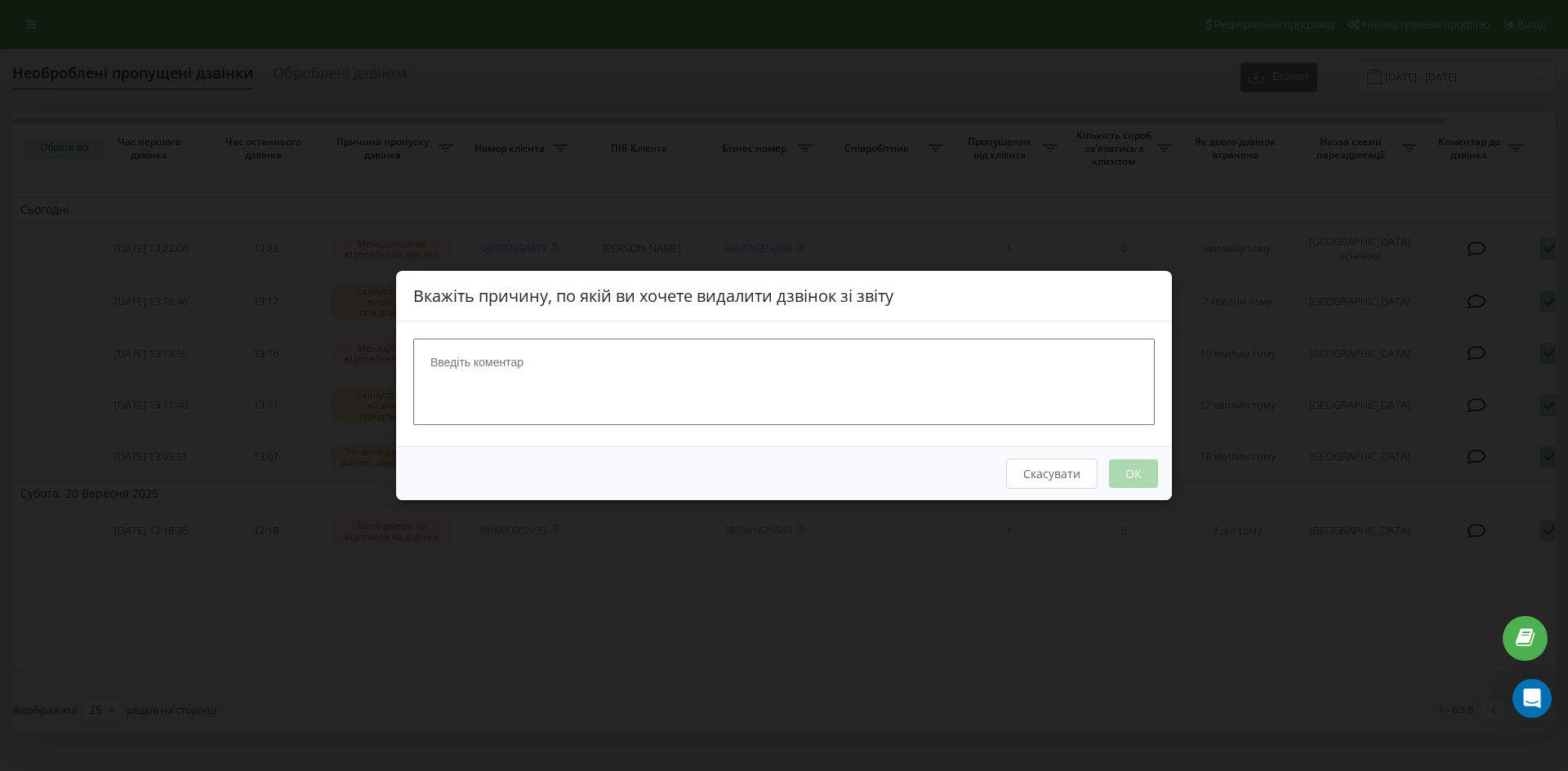
click at [593, 371] on textarea at bounding box center [784, 381] width 741 height 86
type textarea "спам"
click at [1141, 474] on button "OK" at bounding box center [1134, 473] width 49 height 28
